Goal: Information Seeking & Learning: Learn about a topic

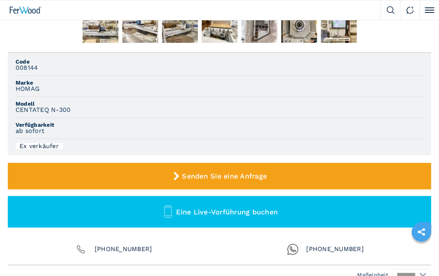
scroll to position [272, 0]
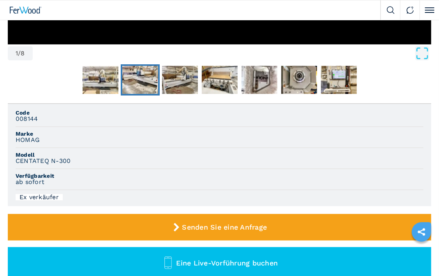
click at [142, 87] on img "Go to Slide 3" at bounding box center [140, 80] width 36 height 28
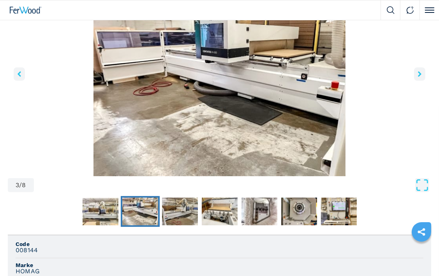
scroll to position [117, 0]
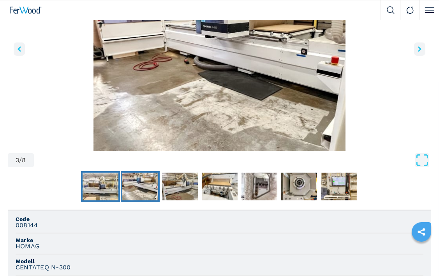
click at [111, 189] on img "Go to Slide 2" at bounding box center [100, 186] width 36 height 28
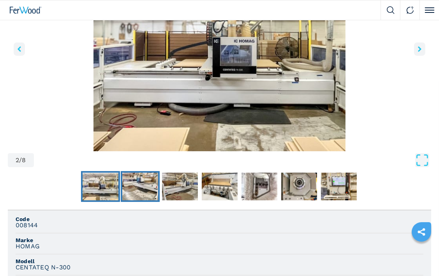
click at [147, 200] on img "Go to Slide 3" at bounding box center [140, 186] width 36 height 28
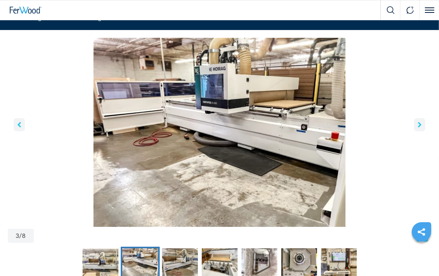
scroll to position [39, 0]
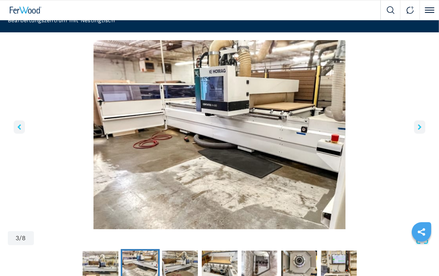
click at [420, 130] on icon "right-button" at bounding box center [420, 126] width 4 height 5
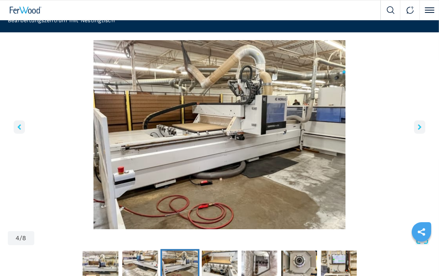
click at [418, 130] on icon "right-button" at bounding box center [420, 126] width 4 height 5
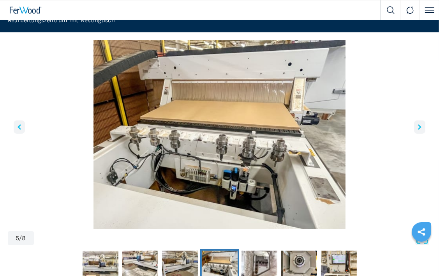
click at [416, 133] on button "right-button" at bounding box center [419, 126] width 11 height 13
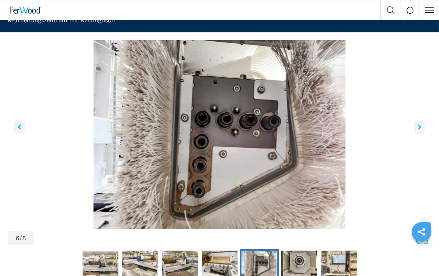
click at [415, 133] on button "right-button" at bounding box center [419, 126] width 11 height 13
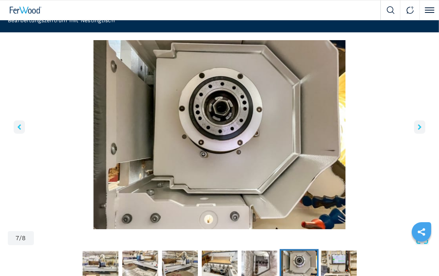
click at [415, 133] on button "right-button" at bounding box center [419, 126] width 11 height 13
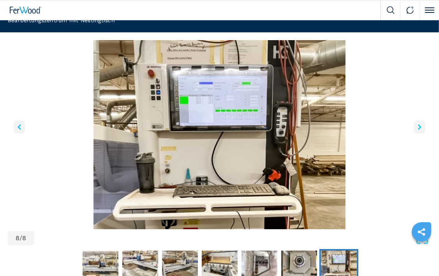
click at [414, 133] on button "right-button" at bounding box center [419, 126] width 11 height 13
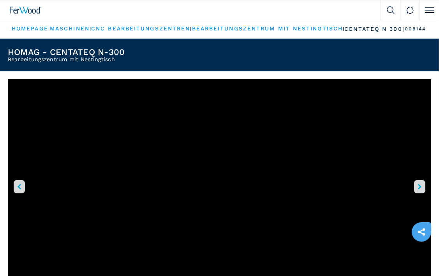
scroll to position [0, 0]
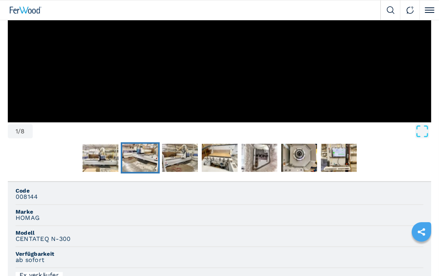
click at [137, 161] on img "Go to Slide 3" at bounding box center [140, 158] width 36 height 28
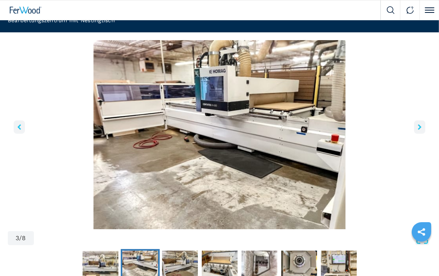
scroll to position [57, 0]
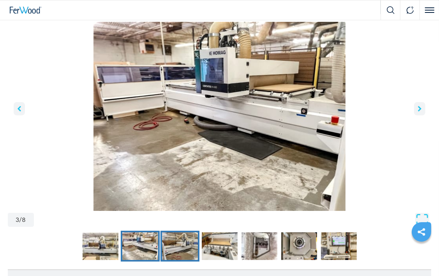
click at [193, 258] on img "Go to Slide 4" at bounding box center [180, 246] width 36 height 28
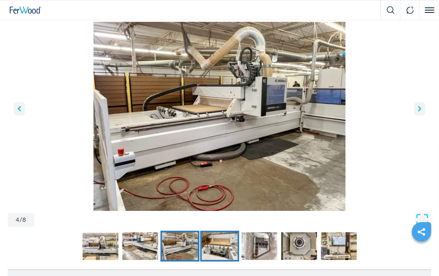
click at [220, 258] on img "Go to Slide 5" at bounding box center [220, 246] width 36 height 28
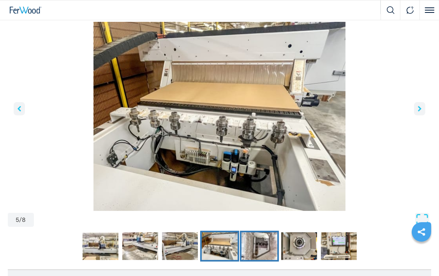
click at [257, 253] on img "Go to Slide 6" at bounding box center [259, 246] width 36 height 28
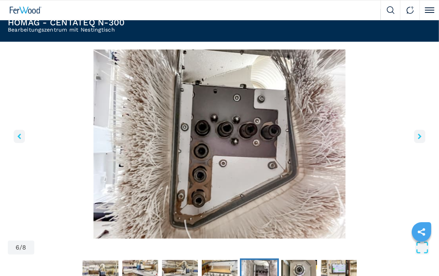
scroll to position [0, 0]
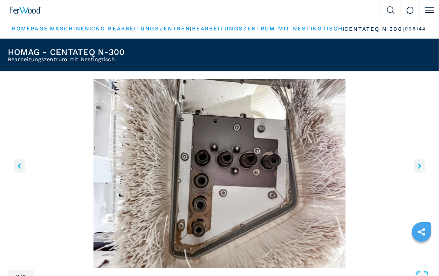
click at [21, 172] on button "left-button" at bounding box center [19, 165] width 11 height 13
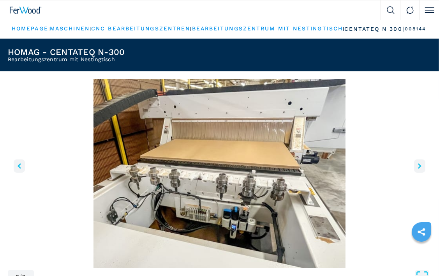
click at [21, 172] on button "left-button" at bounding box center [19, 165] width 11 height 13
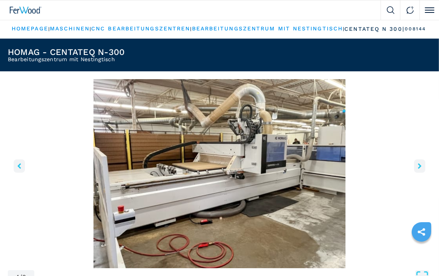
click at [21, 172] on button "left-button" at bounding box center [19, 165] width 11 height 13
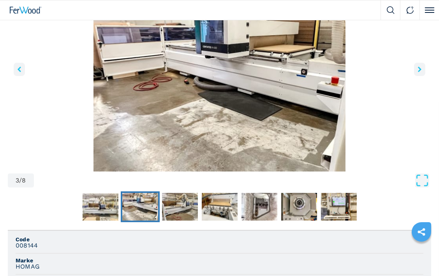
scroll to position [78, 0]
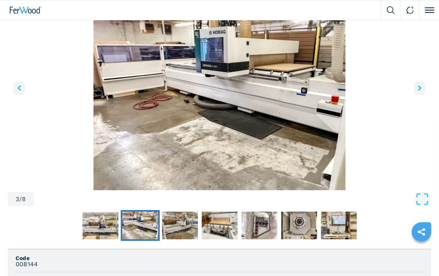
click at [419, 91] on icon "right-button" at bounding box center [420, 87] width 4 height 5
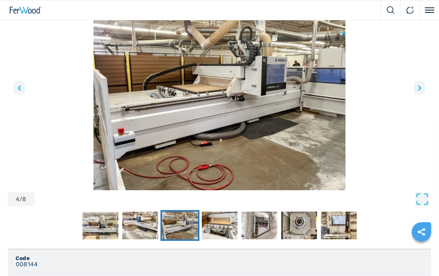
click at [419, 91] on icon "right-button" at bounding box center [420, 87] width 4 height 5
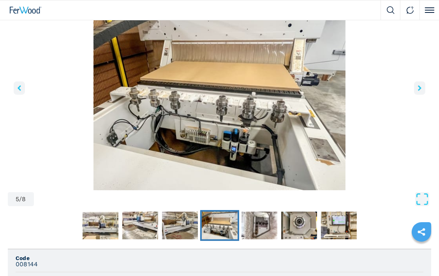
click at [418, 91] on icon "right-button" at bounding box center [420, 87] width 4 height 5
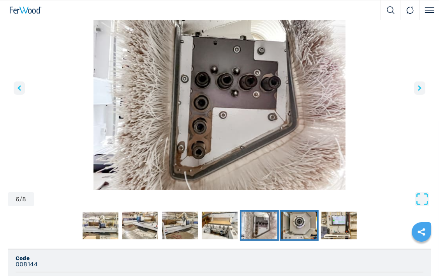
click at [305, 235] on img "Go to Slide 7" at bounding box center [299, 225] width 36 height 28
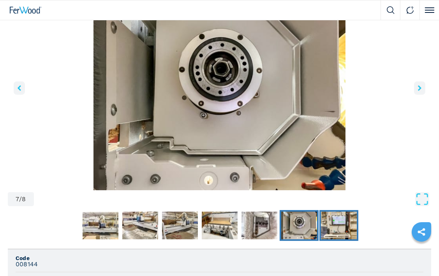
click at [335, 238] on img "Go to Slide 8" at bounding box center [339, 225] width 36 height 28
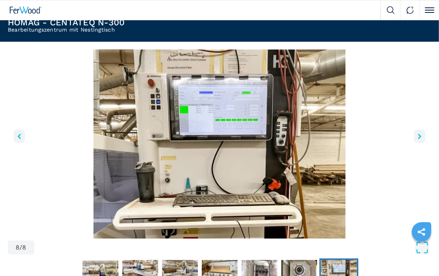
scroll to position [0, 0]
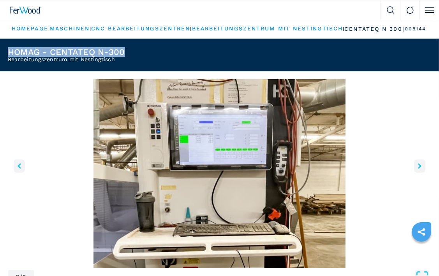
drag, startPoint x: 8, startPoint y: 57, endPoint x: 132, endPoint y: 59, distance: 123.4
click at [132, 59] on header "HOMAG - CENTATEQ N-300 Bearbeitungszentrum mit Nestingtisch" at bounding box center [219, 55] width 439 height 33
drag, startPoint x: 132, startPoint y: 59, endPoint x: 113, endPoint y: 57, distance: 18.4
copy h1 "HOMAG - CENTATEQ N-300"
